Goal: Information Seeking & Learning: Understand process/instructions

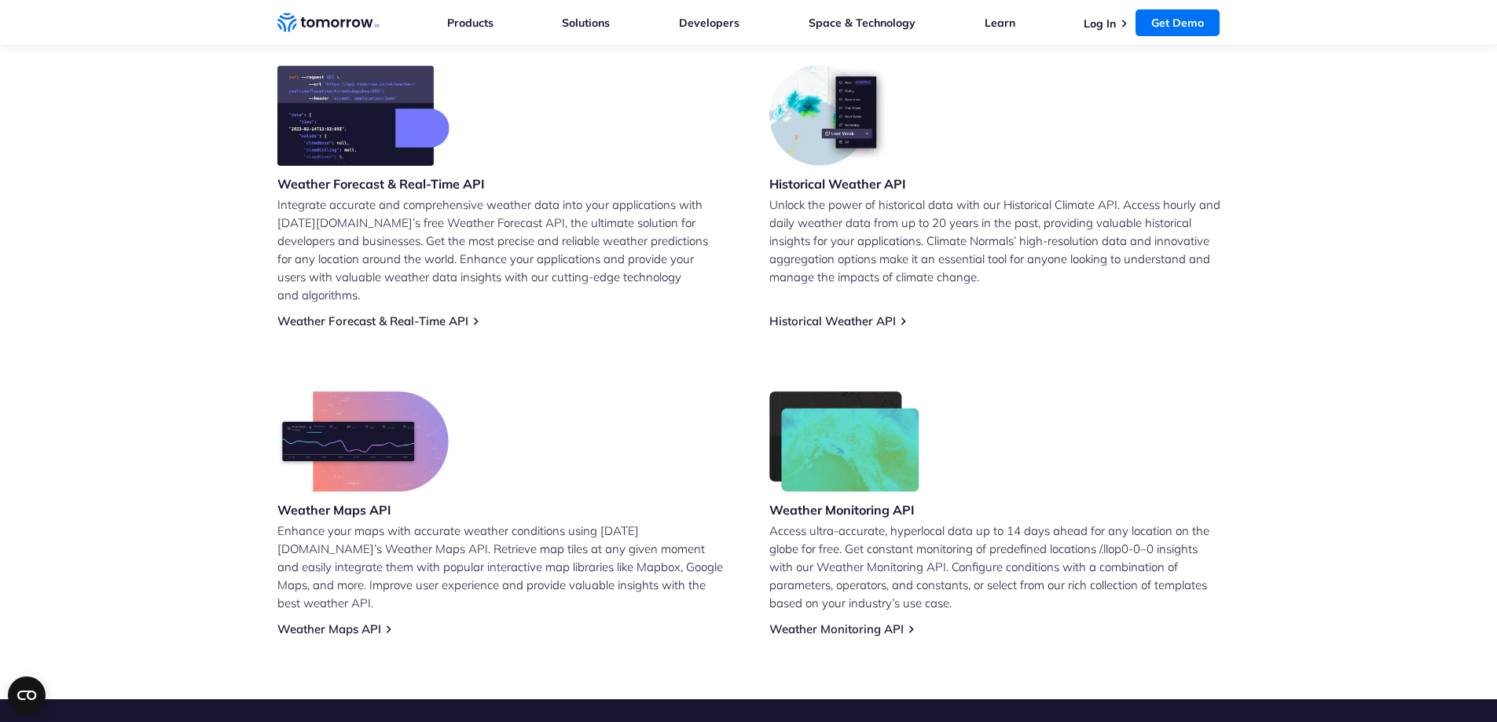
scroll to position [629, 0]
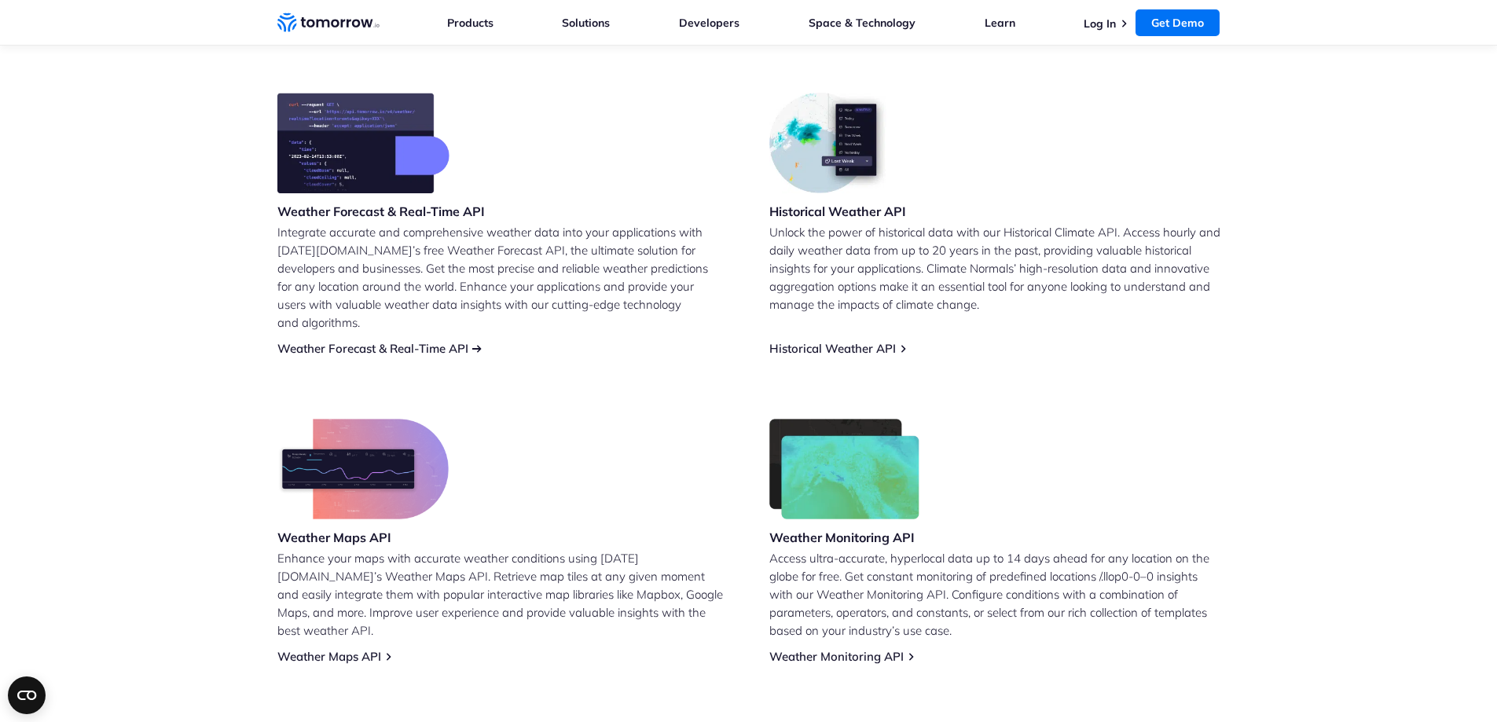
click at [299, 341] on link "Weather Forecast & Real-Time API" at bounding box center [372, 348] width 191 height 15
